Goal: Task Accomplishment & Management: Manage account settings

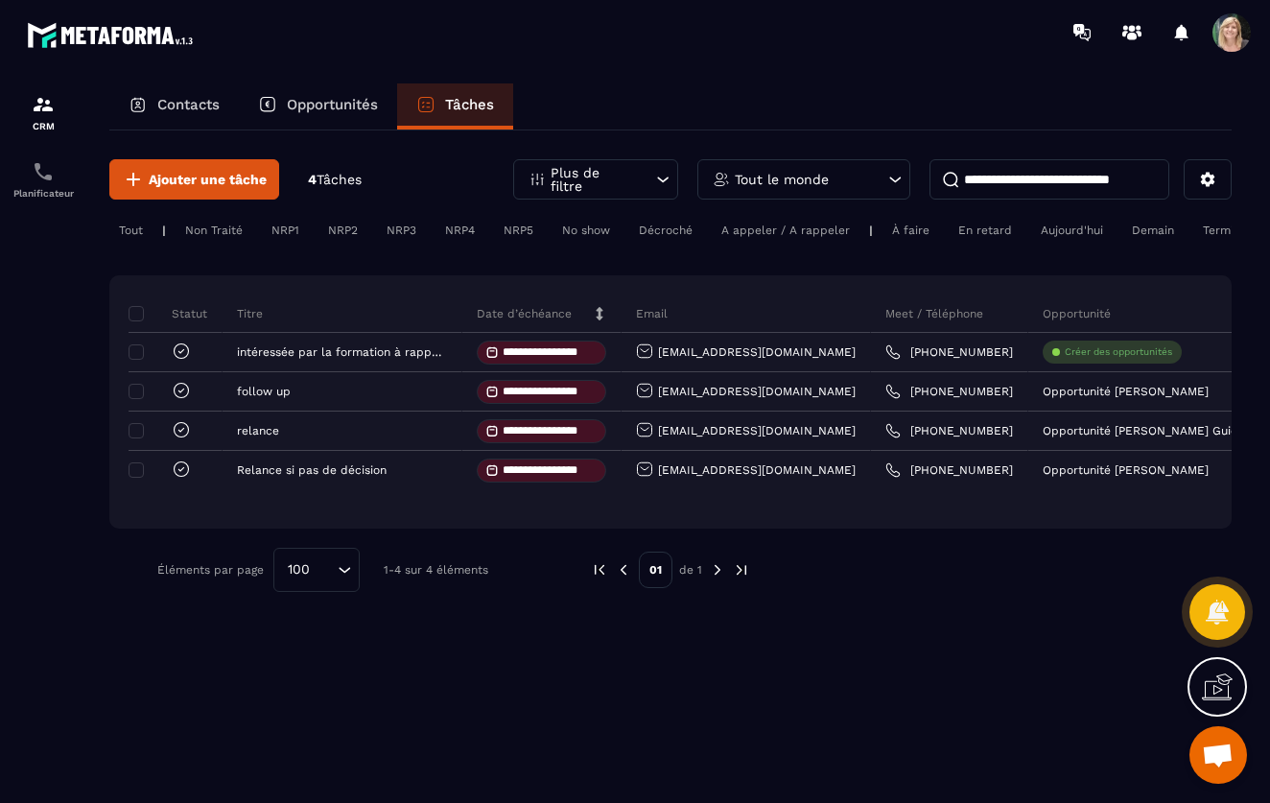
scroll to position [339, 0]
click at [748, 81] on section "**********" at bounding box center [635, 460] width 1270 height 793
click at [819, 177] on p "Tout le monde" at bounding box center [782, 179] width 94 height 13
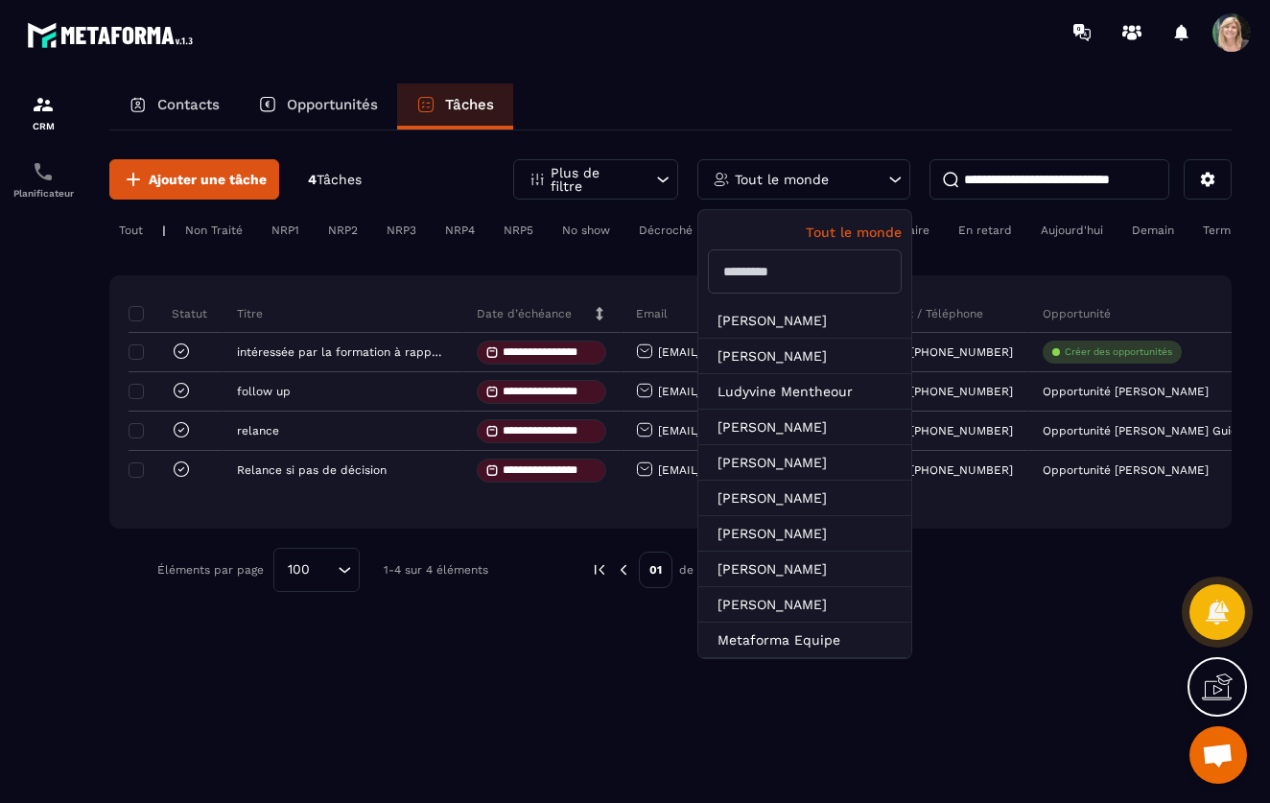
click at [791, 85] on div "Contacts Opportunités Tâches" at bounding box center [670, 106] width 1122 height 46
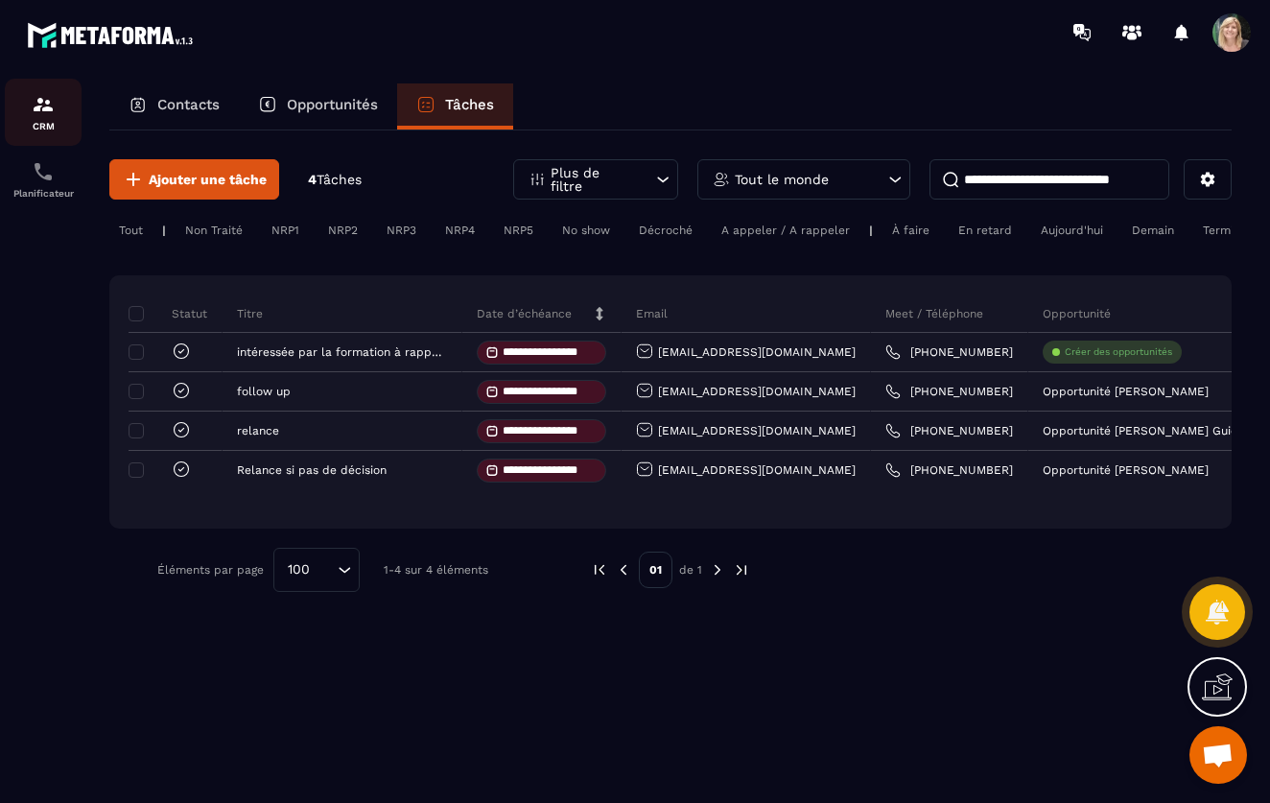
click at [42, 115] on img at bounding box center [43, 104] width 23 height 23
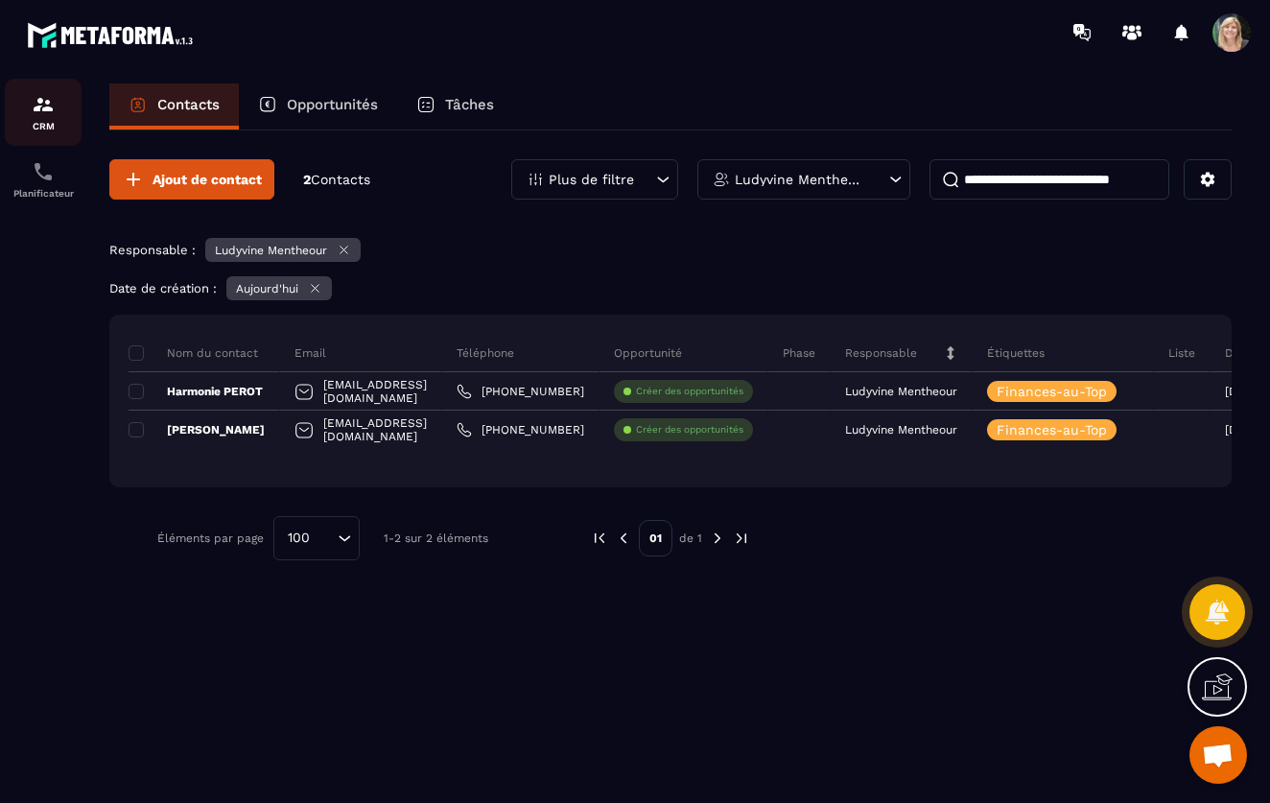
click at [42, 115] on img at bounding box center [43, 104] width 23 height 23
click at [345, 181] on span "Contacts" at bounding box center [340, 179] width 59 height 15
click at [344, 178] on span "Contacts" at bounding box center [340, 179] width 59 height 15
click at [977, 189] on input at bounding box center [1050, 179] width 240 height 40
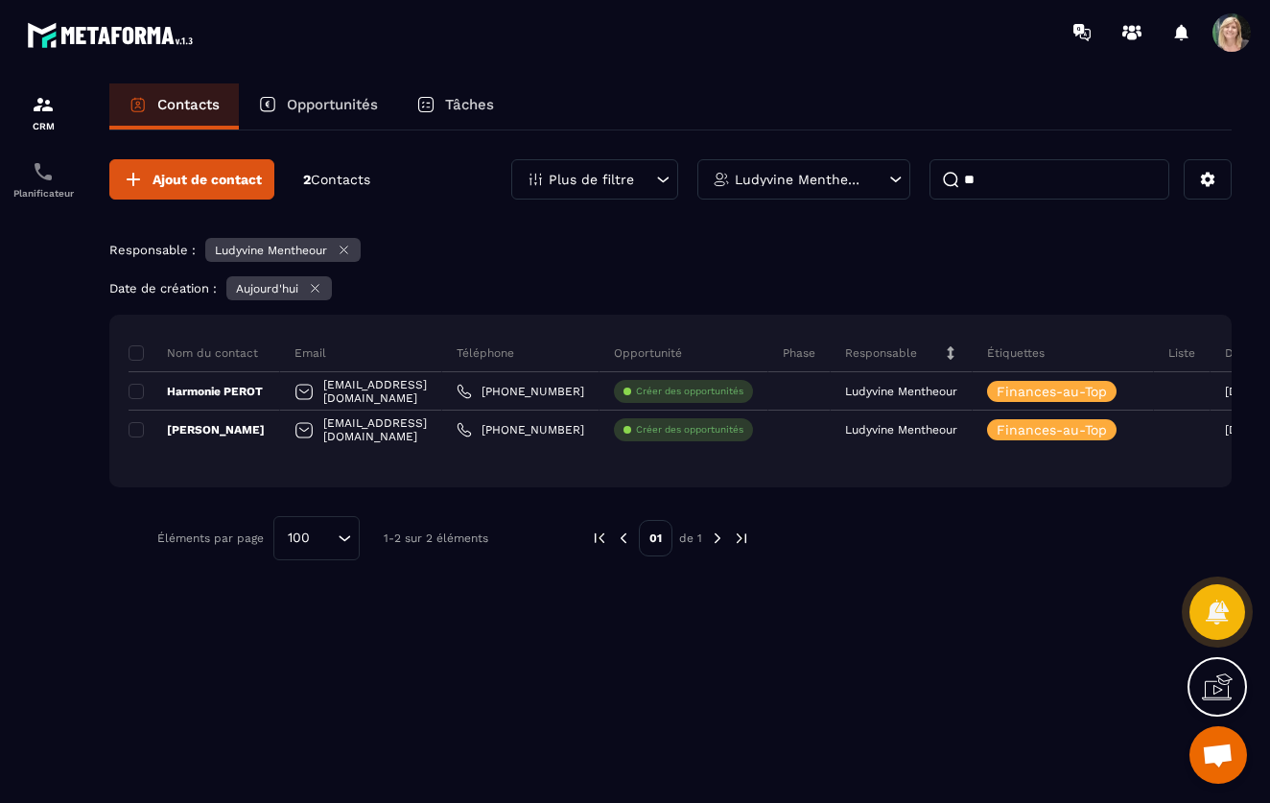
type input "*"
click at [893, 178] on icon at bounding box center [895, 179] width 19 height 19
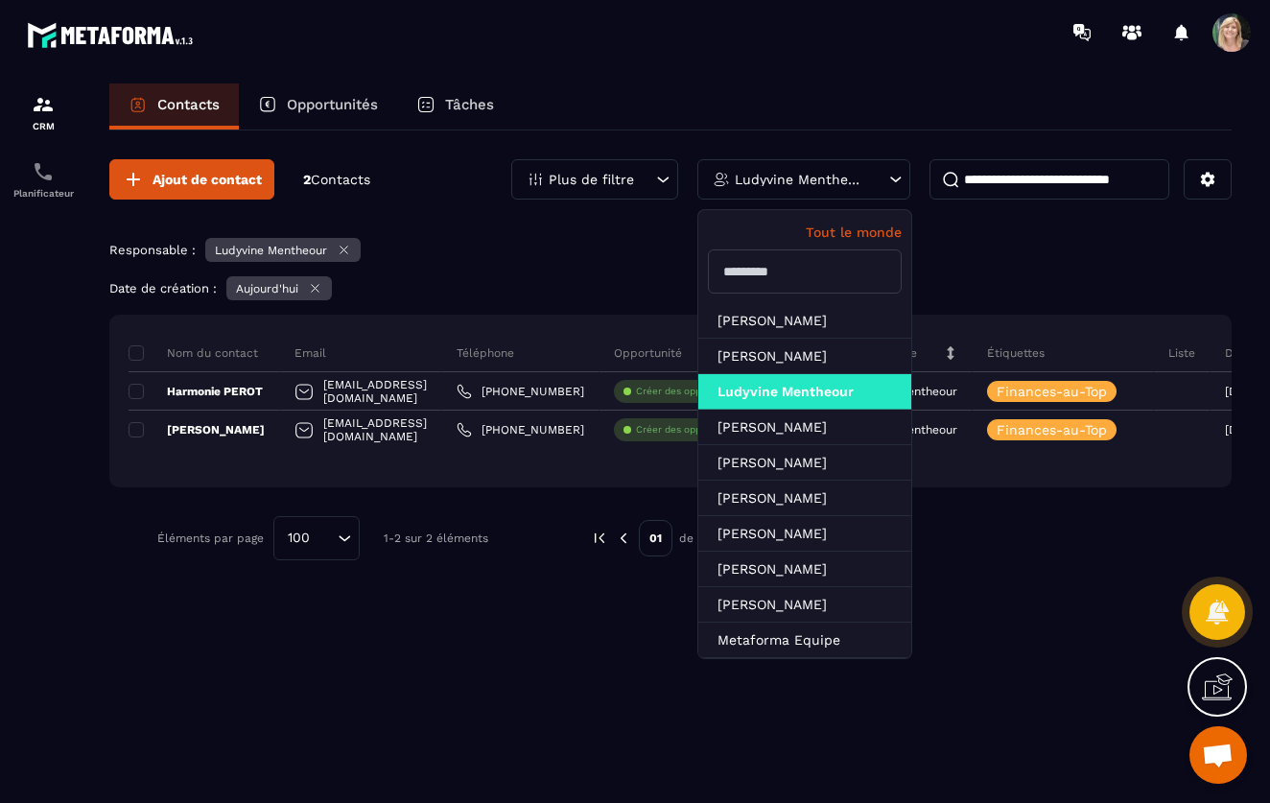
click at [860, 93] on div "Contacts Opportunités Tâches" at bounding box center [670, 106] width 1122 height 46
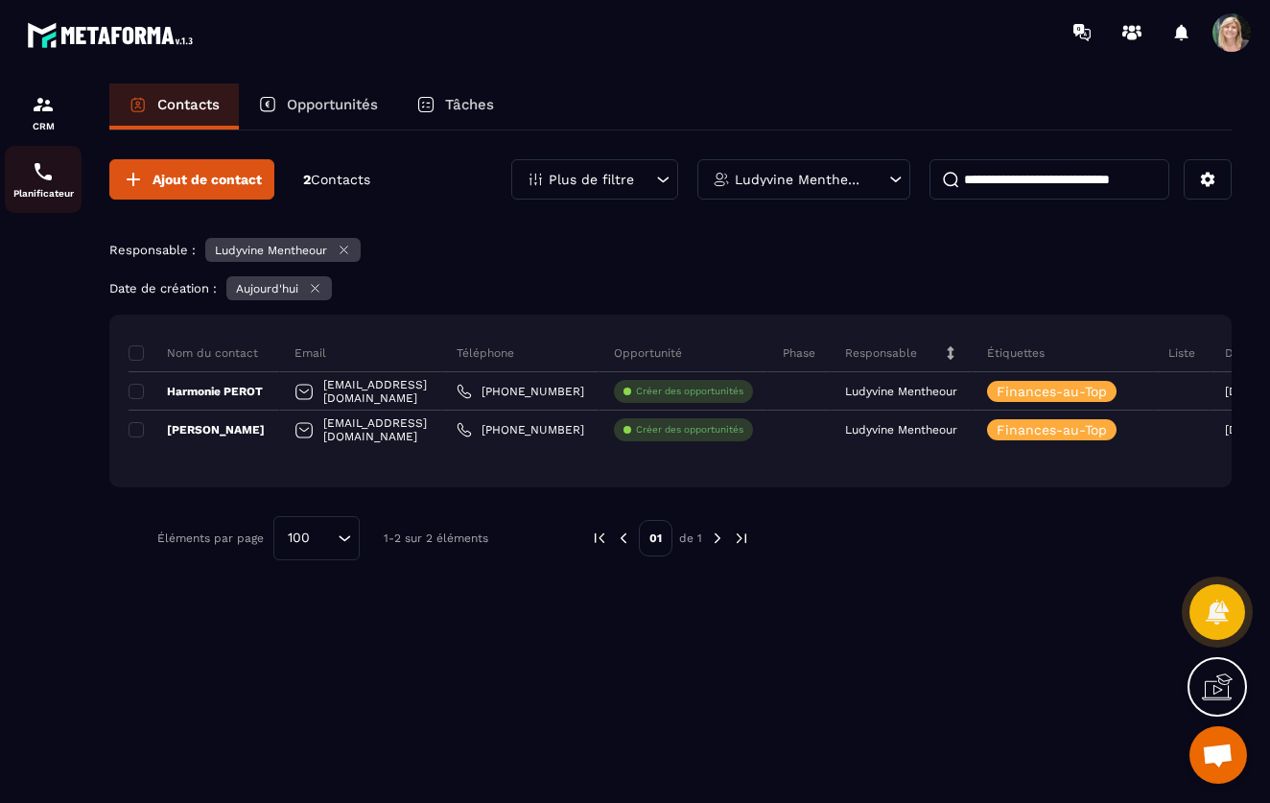
click at [49, 182] on img at bounding box center [43, 171] width 23 height 23
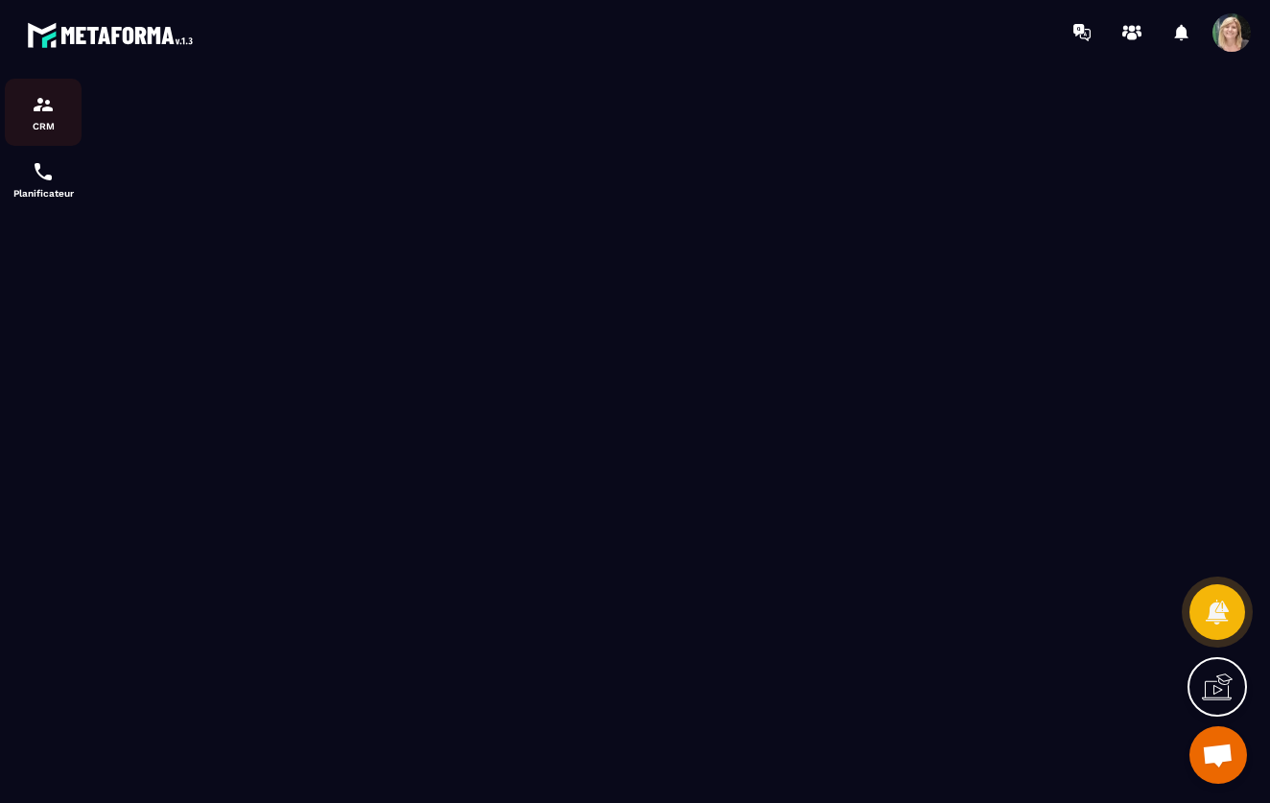
click at [37, 107] on img at bounding box center [43, 104] width 23 height 23
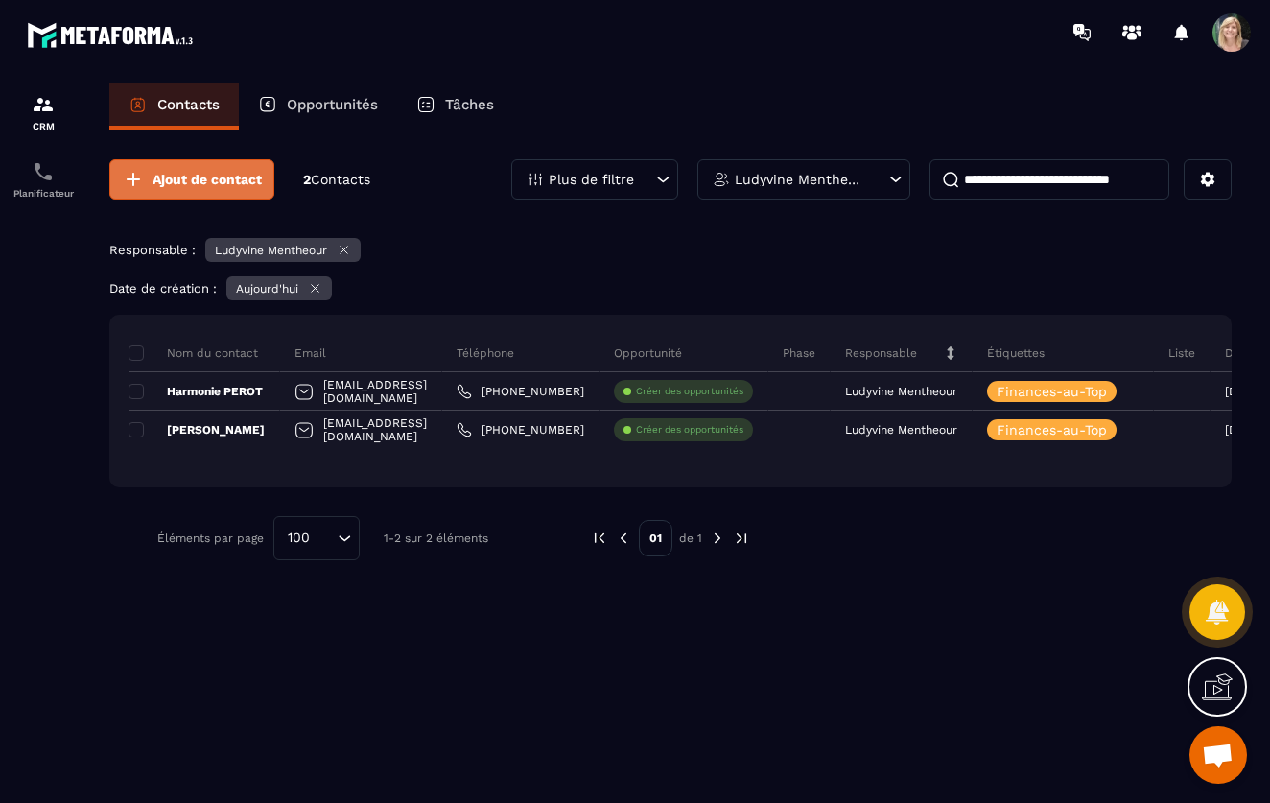
click at [199, 177] on span "Ajout de contact" at bounding box center [207, 179] width 109 height 19
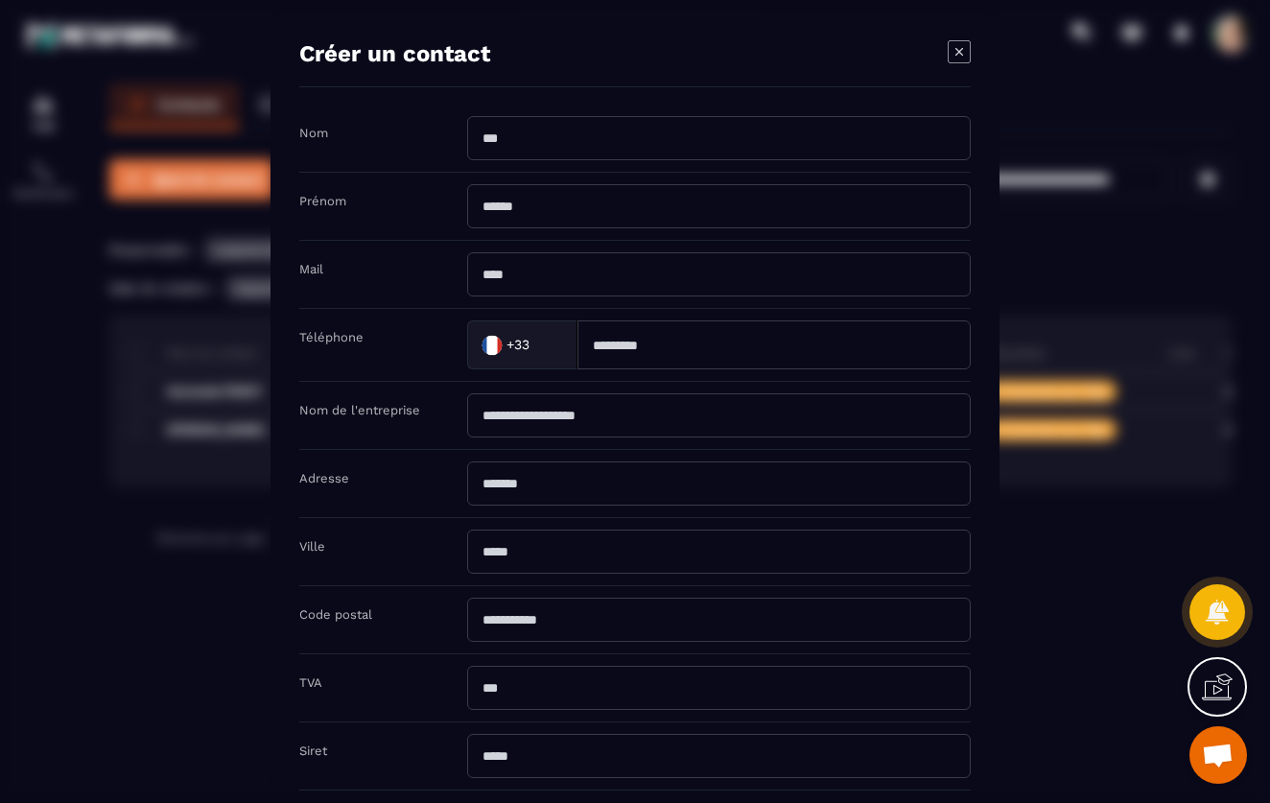
click at [199, 177] on div "Modal window" at bounding box center [635, 401] width 1270 height 803
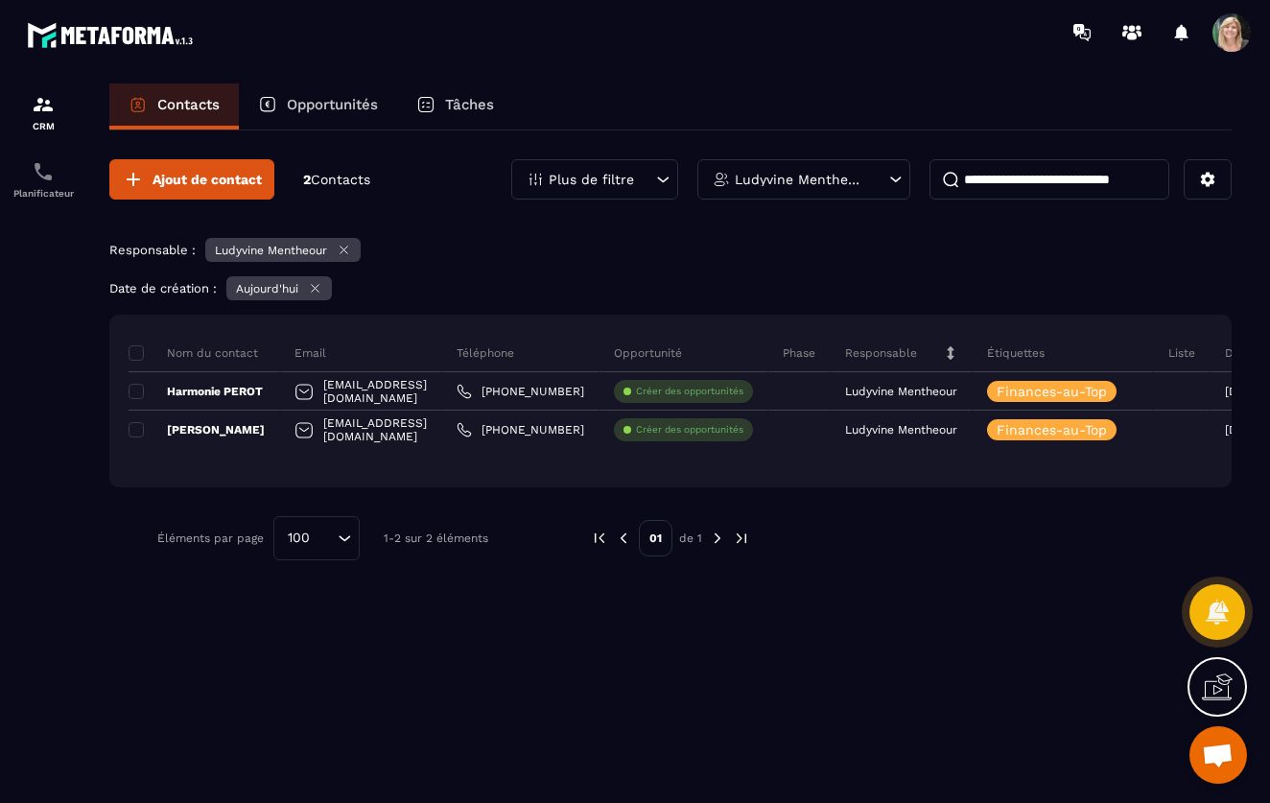
click at [207, 100] on p "Contacts" at bounding box center [188, 104] width 62 height 17
click at [121, 98] on div "Contacts" at bounding box center [174, 106] width 130 height 46
click at [135, 98] on icon at bounding box center [138, 99] width 6 height 2
click at [740, 536] on img at bounding box center [741, 538] width 17 height 17
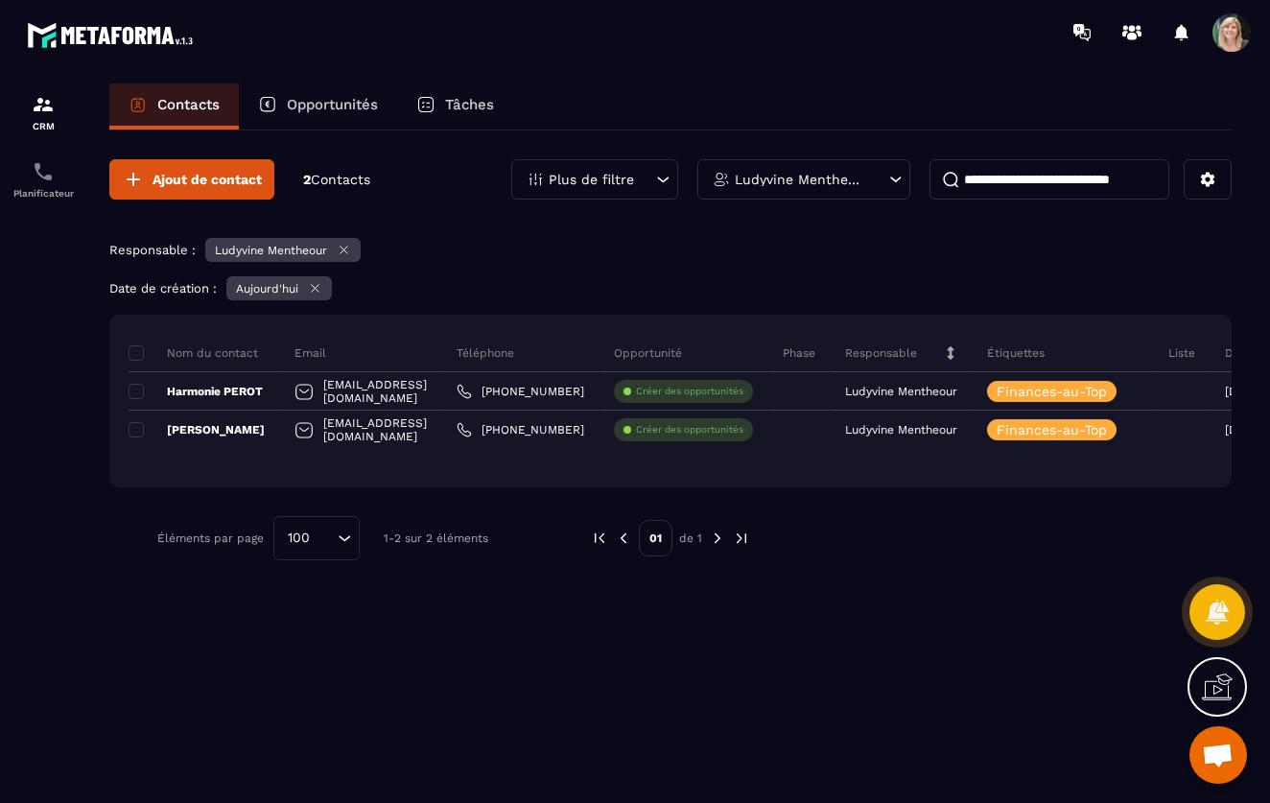
click at [600, 546] on img at bounding box center [599, 538] width 17 height 17
click at [492, 530] on div "Éléments par page 100 Loading... 1-2 sur 2 éléments" at bounding box center [359, 538] width 405 height 44
click at [346, 185] on span "Contacts" at bounding box center [340, 179] width 59 height 15
